Goal: Task Accomplishment & Management: Manage account settings

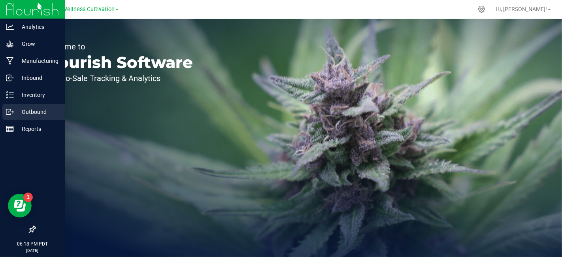
click at [46, 107] on p "Outbound" at bounding box center [37, 111] width 47 height 9
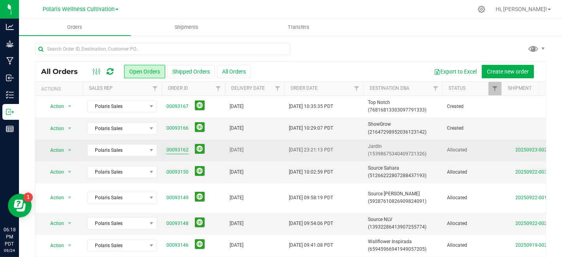
click at [183, 149] on link "00093162" at bounding box center [178, 150] width 22 height 8
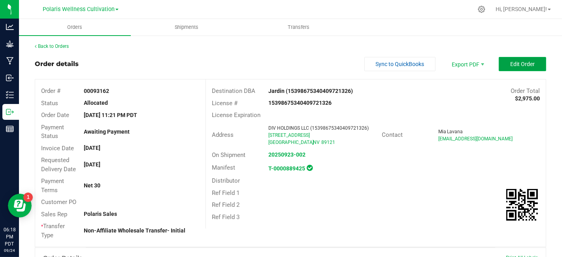
click at [526, 61] on span "Edit Order" at bounding box center [523, 64] width 25 height 6
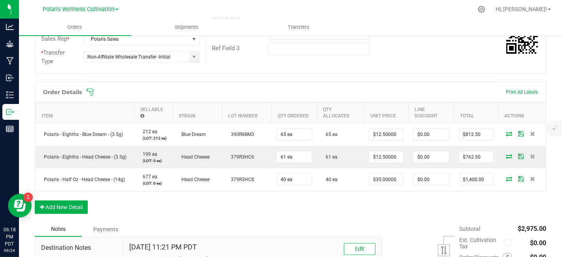
scroll to position [223, 0]
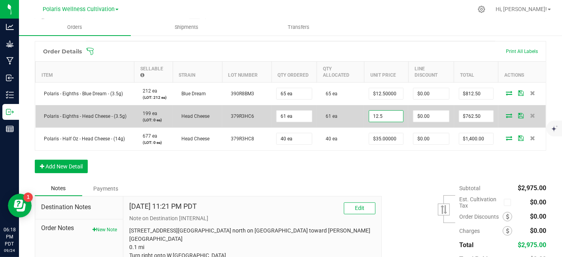
click at [396, 115] on input "12.5" at bounding box center [386, 116] width 34 height 11
type input "$10.00000"
type input "0"
type input "$610.00"
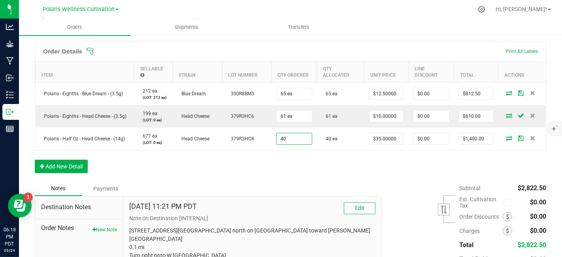
type input "40 ea"
type input "35"
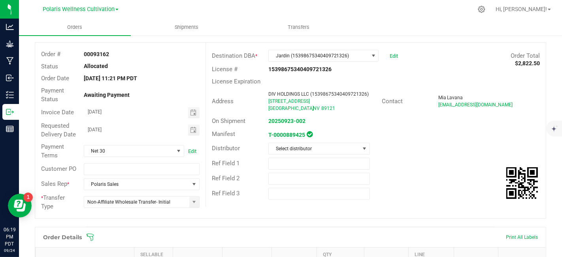
scroll to position [0, 0]
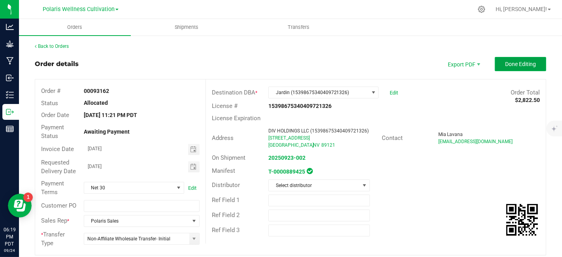
click at [513, 65] on span "Done Editing" at bounding box center [520, 64] width 31 height 6
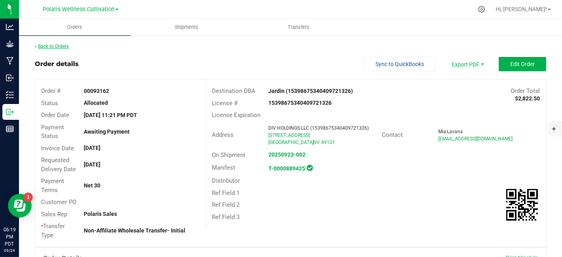
click at [56, 46] on link "Back to Orders" at bounding box center [52, 47] width 34 height 6
